Goal: Find specific page/section: Find specific page/section

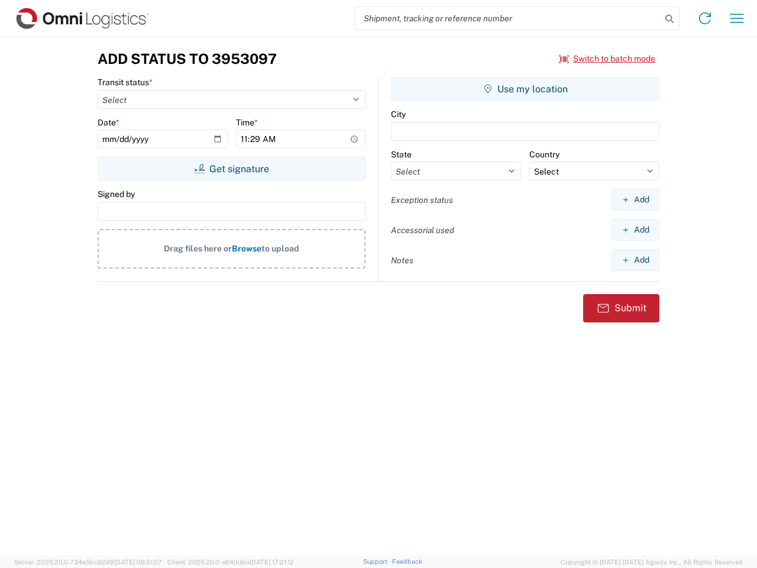
click at [508, 18] on input "search" at bounding box center [508, 18] width 307 height 22
click at [670, 19] on icon at bounding box center [670, 19] width 17 height 17
click at [705, 18] on icon at bounding box center [705, 18] width 19 height 19
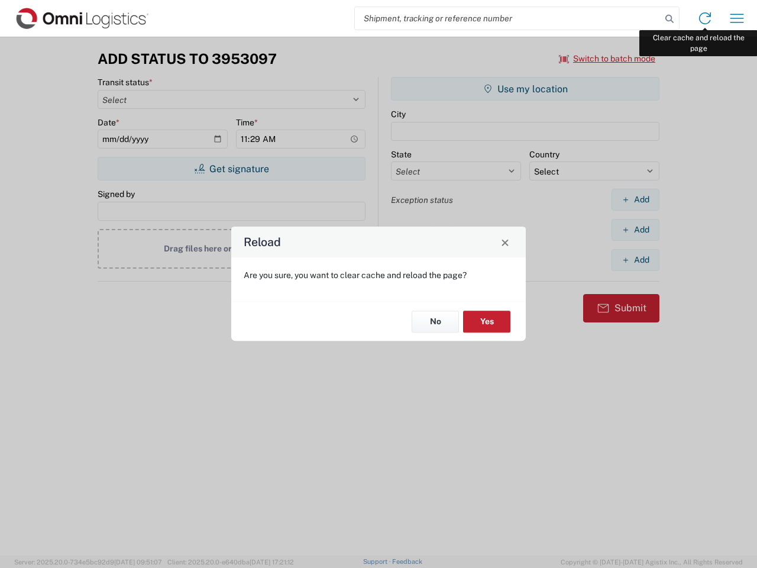
click at [737, 18] on div "Reload Are you sure, you want to clear cache and reload the page? No Yes" at bounding box center [378, 284] width 757 height 568
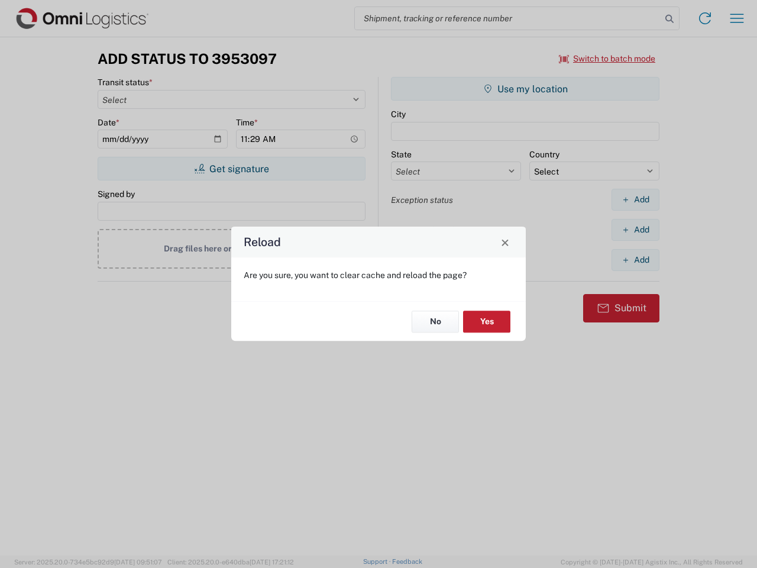
click at [608, 59] on div "Reload Are you sure, you want to clear cache and reload the page? No Yes" at bounding box center [378, 284] width 757 height 568
click at [231, 169] on div "Reload Are you sure, you want to clear cache and reload the page? No Yes" at bounding box center [378, 284] width 757 height 568
click at [526, 89] on div "Reload Are you sure, you want to clear cache and reload the page? No Yes" at bounding box center [378, 284] width 757 height 568
click at [636, 199] on div "Reload Are you sure, you want to clear cache and reload the page? No Yes" at bounding box center [378, 284] width 757 height 568
click at [636, 230] on div "Reload Are you sure, you want to clear cache and reload the page? No Yes" at bounding box center [378, 284] width 757 height 568
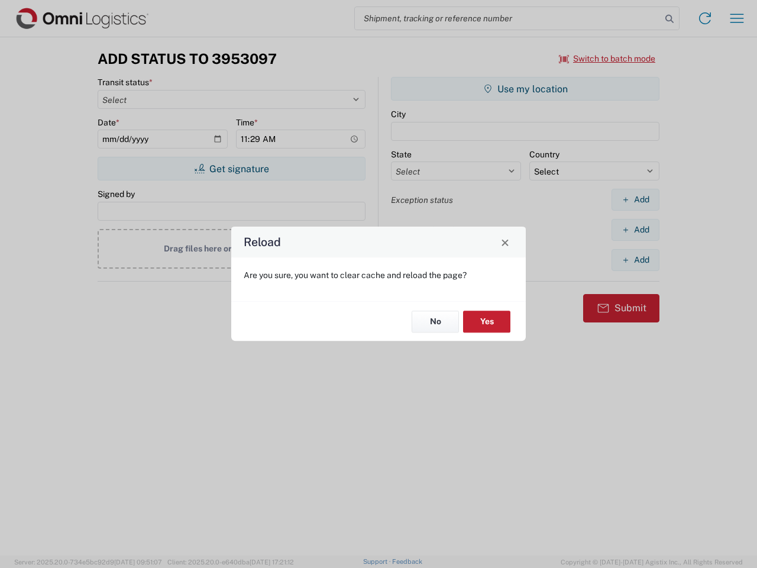
click at [636, 260] on div "Reload Are you sure, you want to clear cache and reload the page? No Yes" at bounding box center [378, 284] width 757 height 568
